Goal: Register for event/course

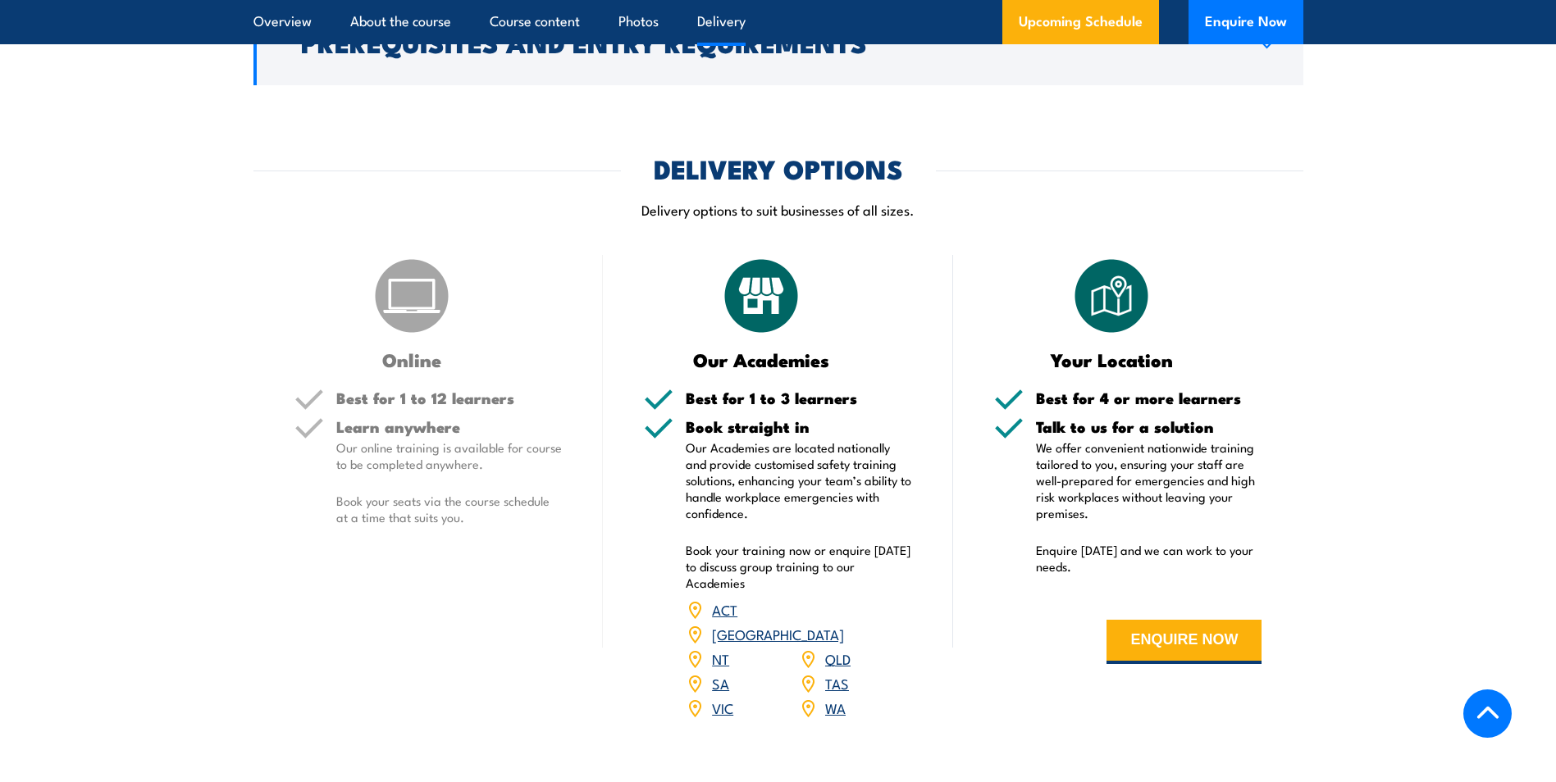
scroll to position [2050, 0]
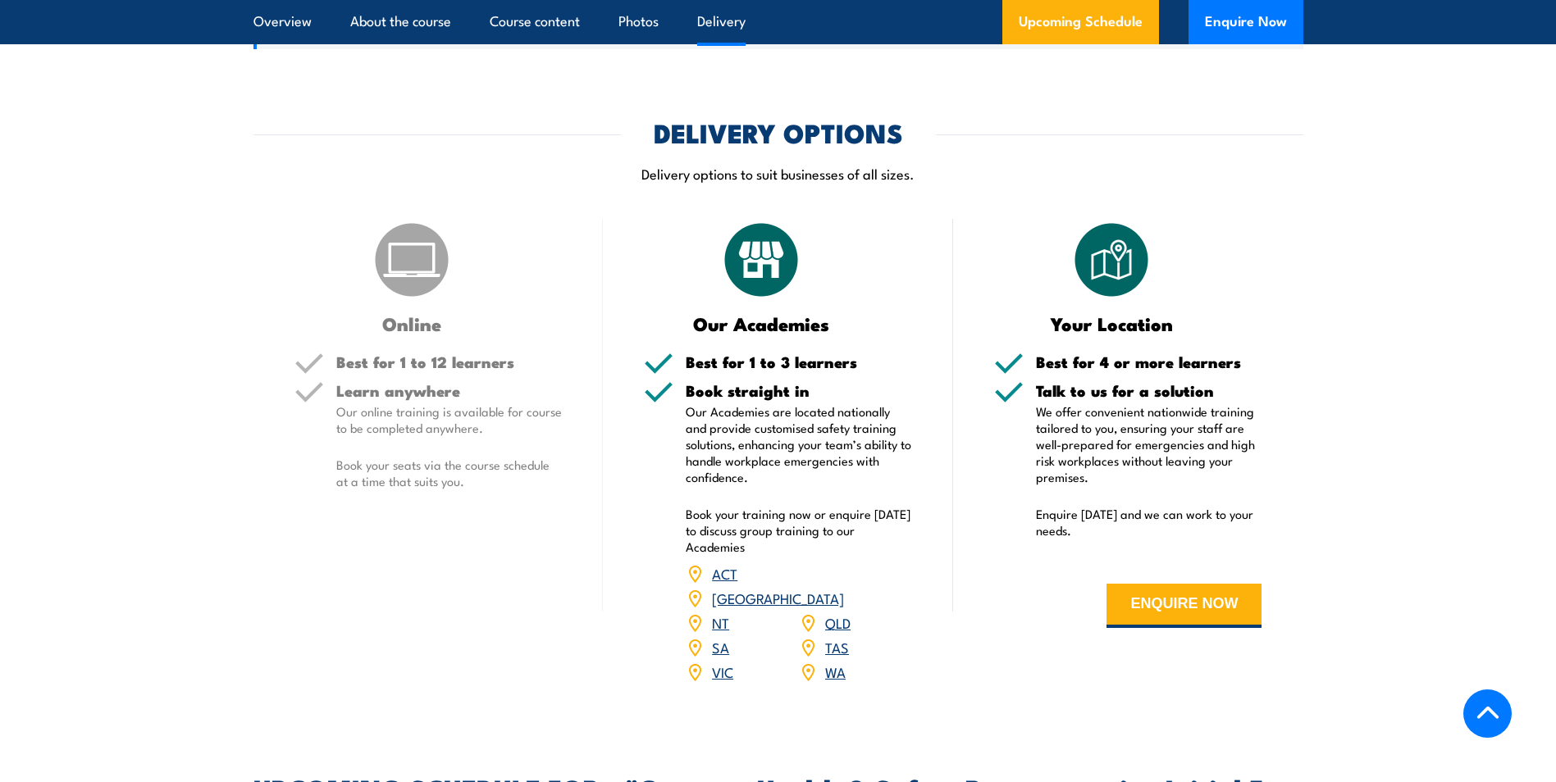
click at [841, 611] on span "QLD" at bounding box center [837, 623] width 25 height 25
click at [841, 613] on link "QLD" at bounding box center [837, 623] width 25 height 20
click at [837, 613] on link "QLD" at bounding box center [837, 623] width 25 height 20
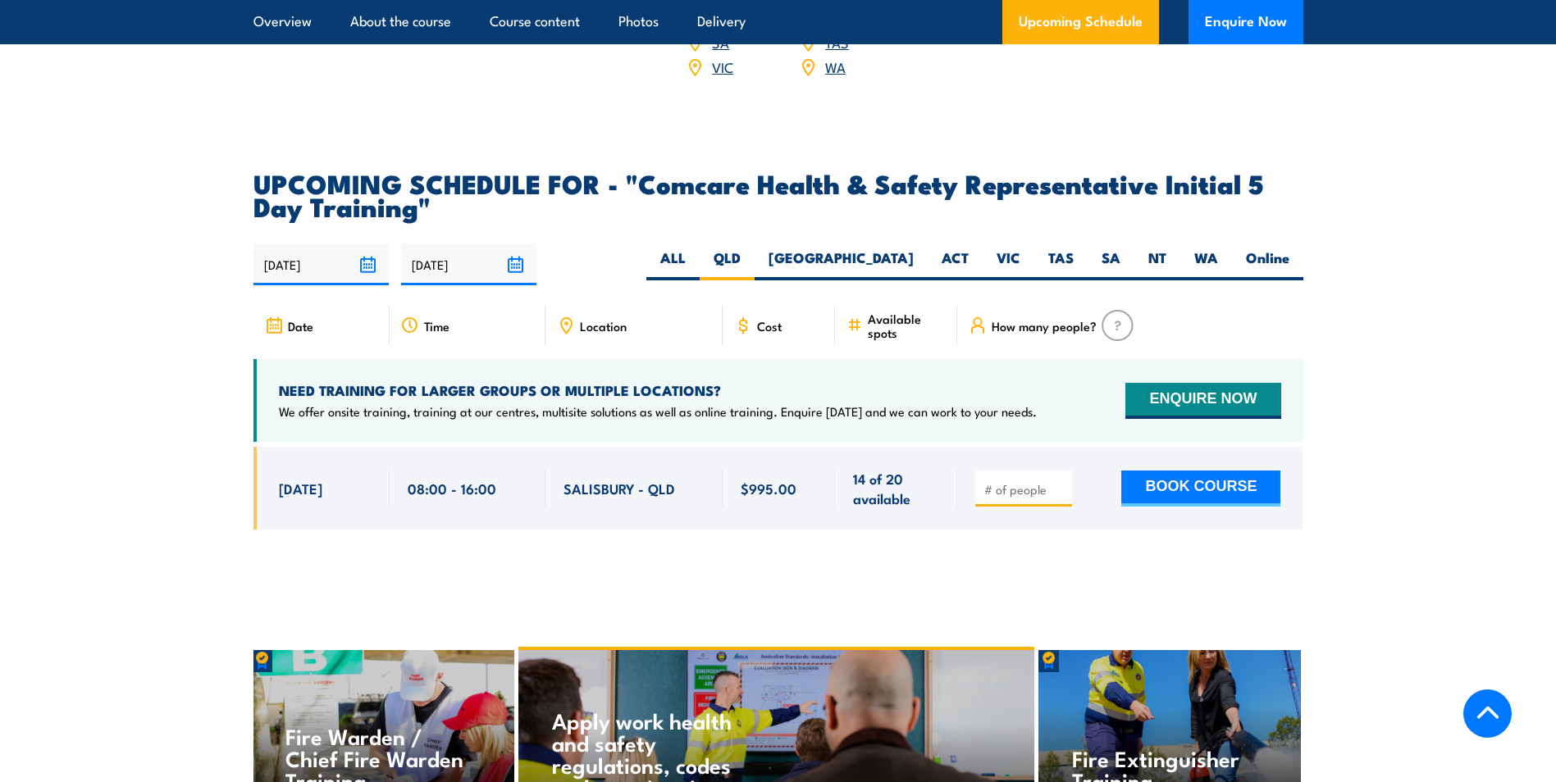
scroll to position [2638, 0]
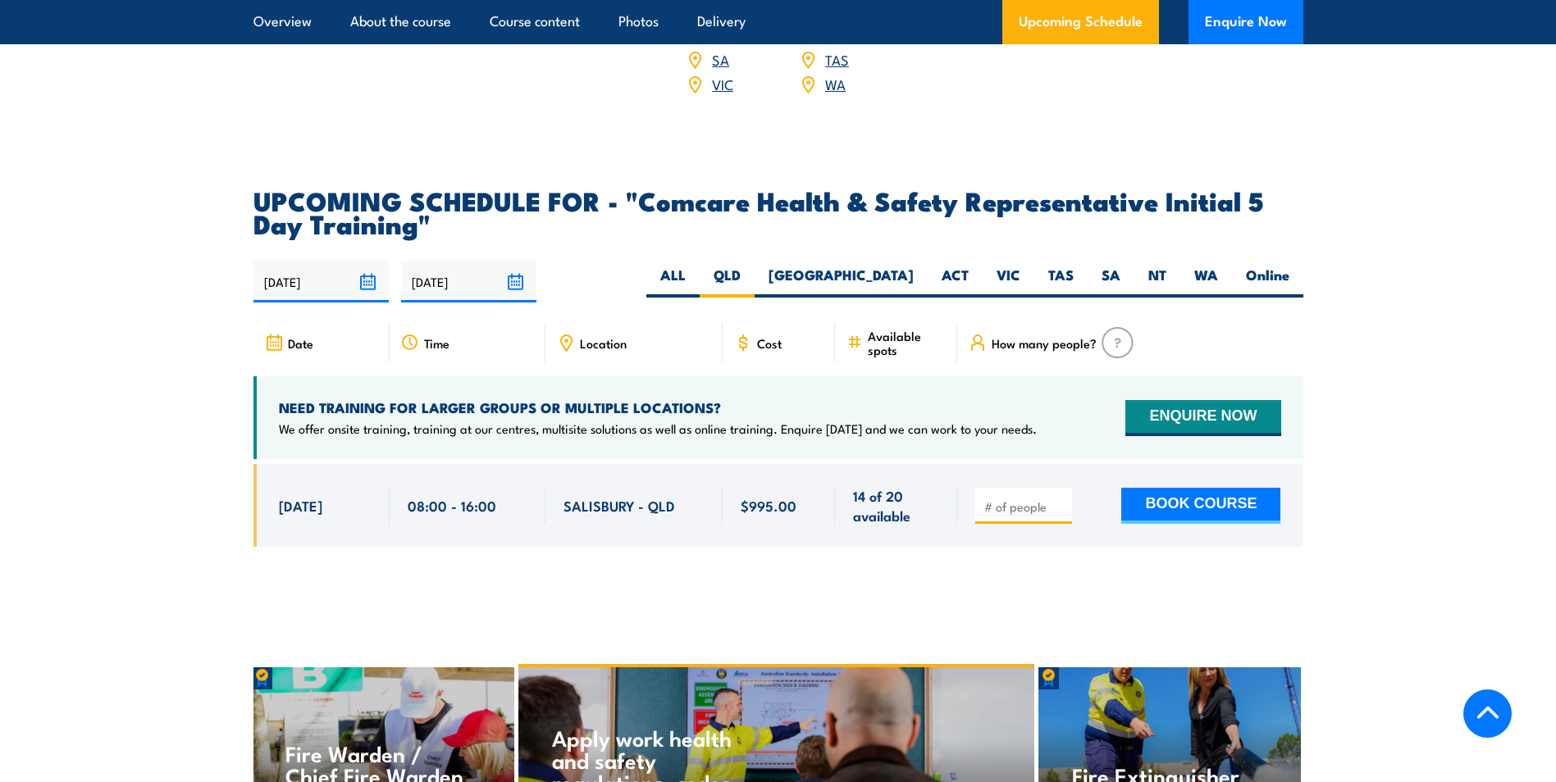
click at [900, 266] on label "[GEOGRAPHIC_DATA]" at bounding box center [840, 282] width 173 height 32
click at [914, 266] on input "[GEOGRAPHIC_DATA]" at bounding box center [919, 271] width 11 height 11
radio input "true"
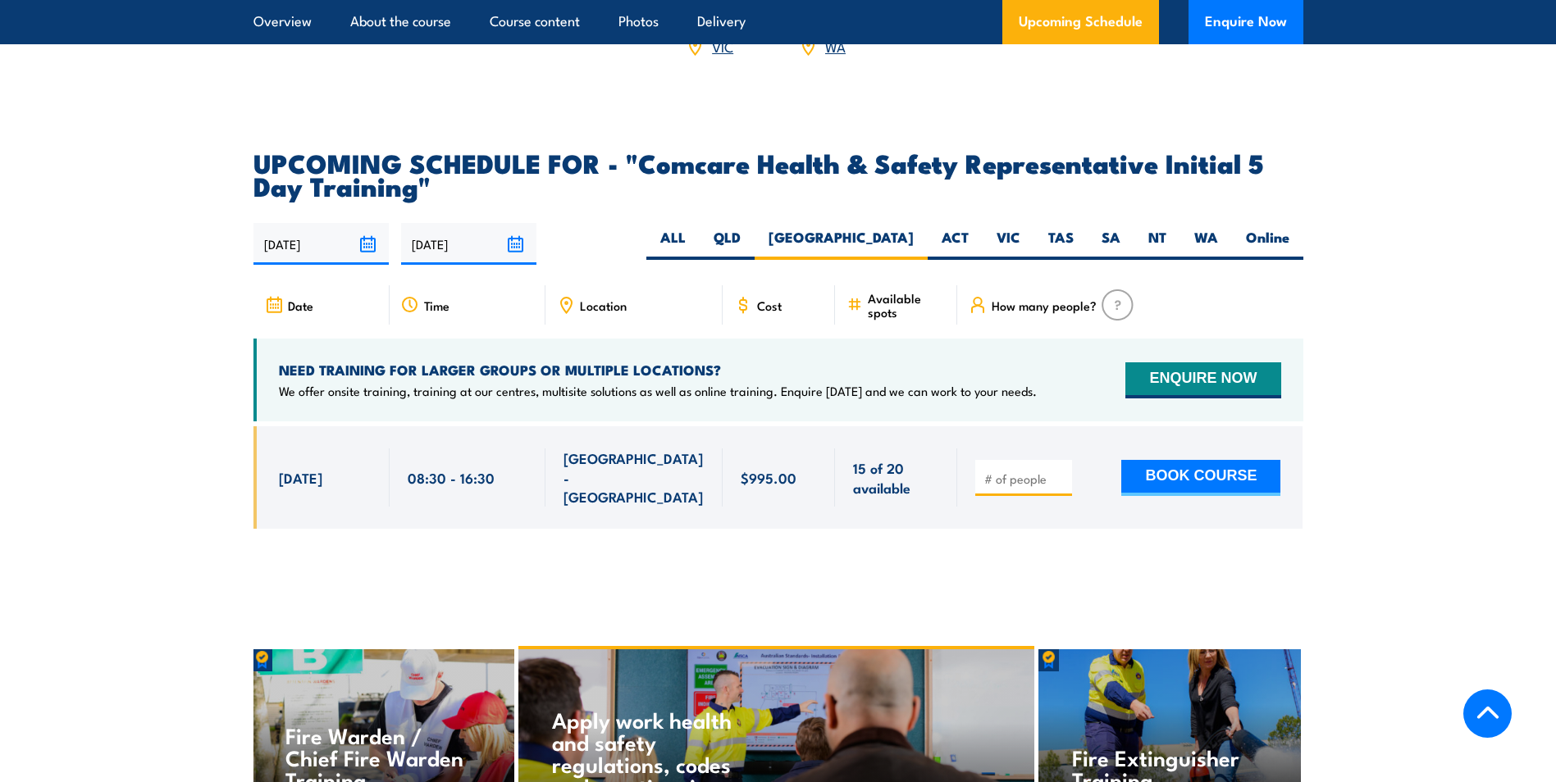
scroll to position [2638, 0]
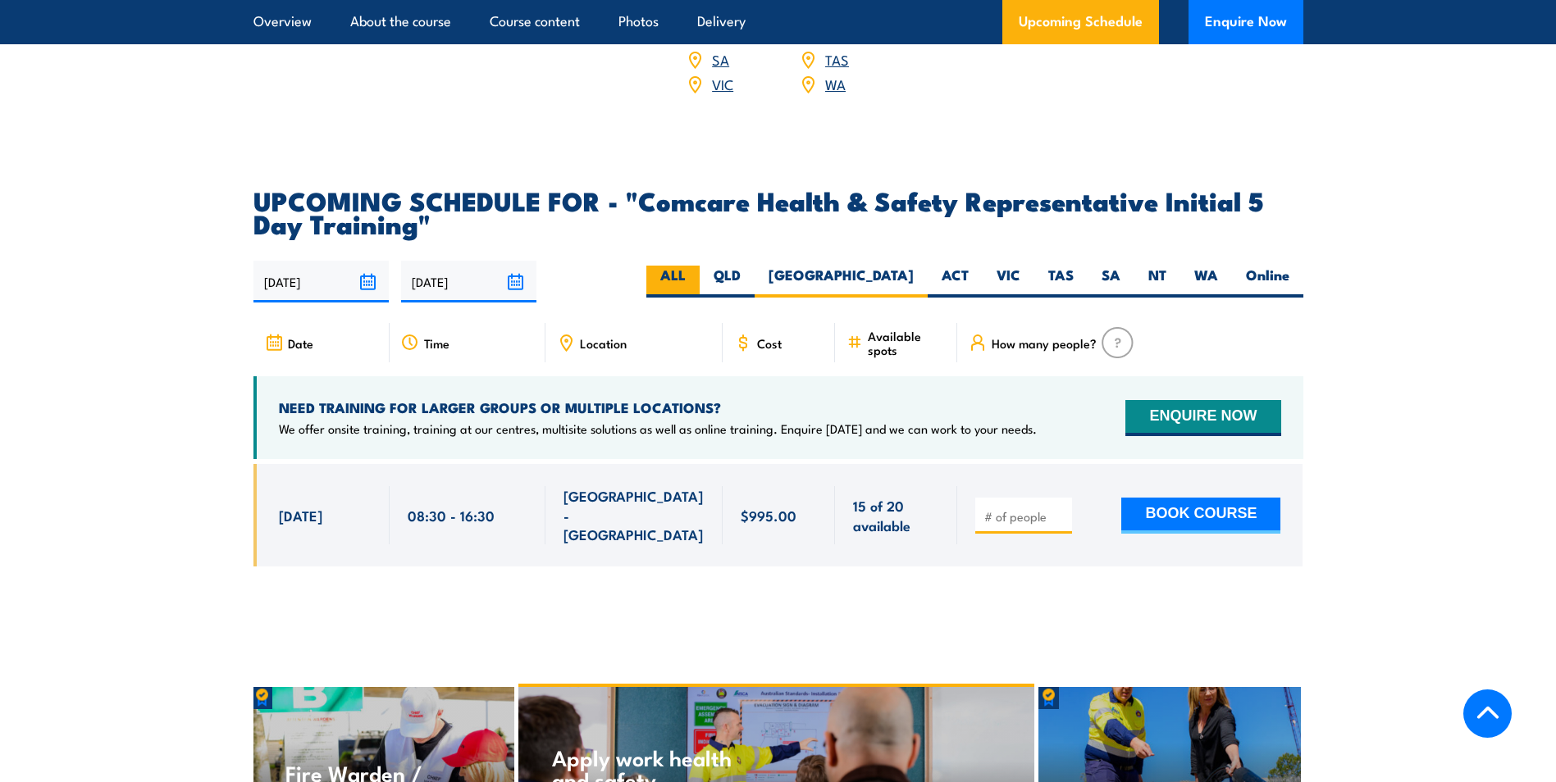
click at [699, 266] on label "ALL" at bounding box center [672, 282] width 53 height 32
click at [696, 266] on input "ALL" at bounding box center [691, 271] width 11 height 11
radio input "true"
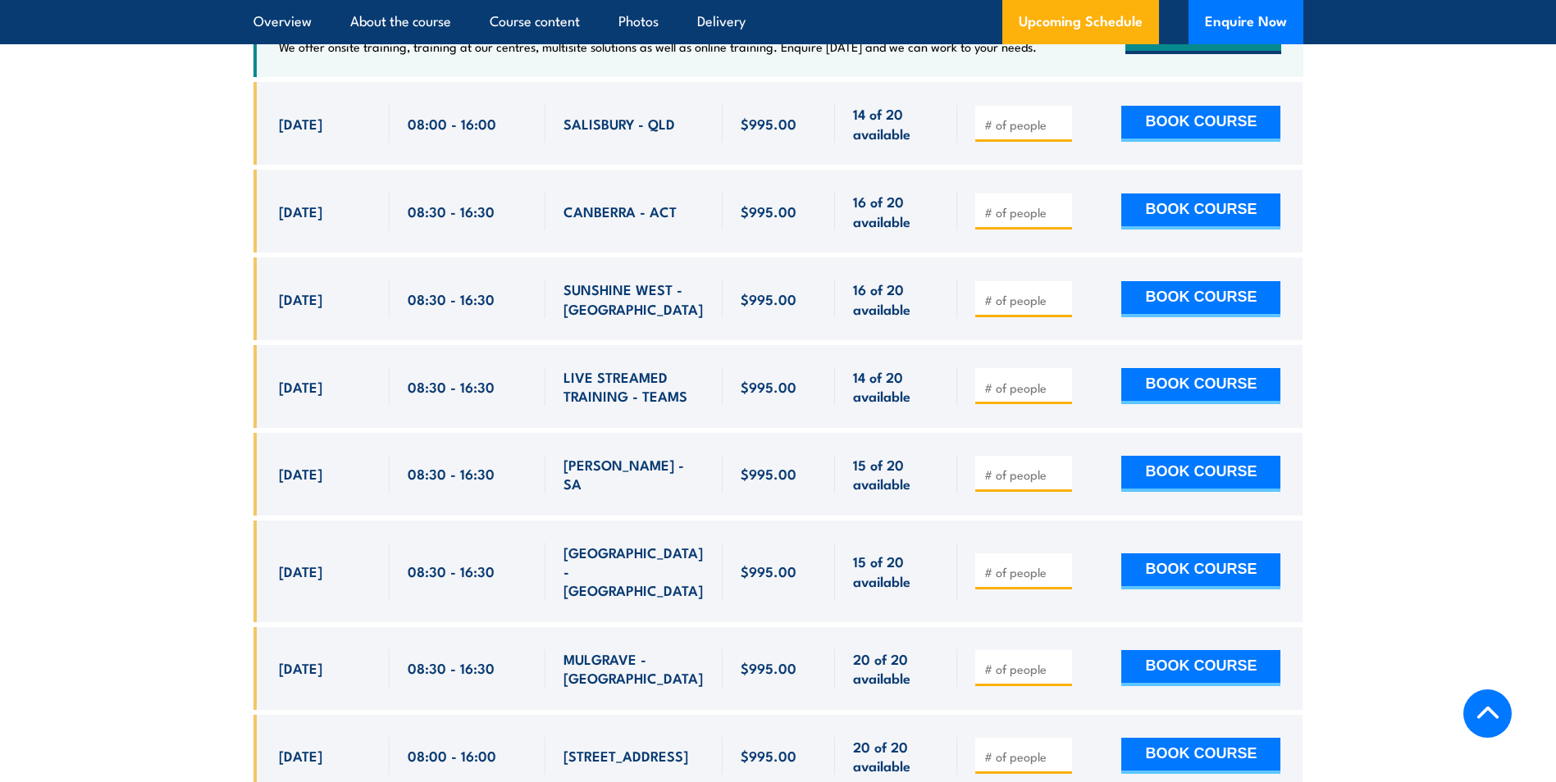
scroll to position [3048, 0]
